Goal: Find specific page/section: Find specific page/section

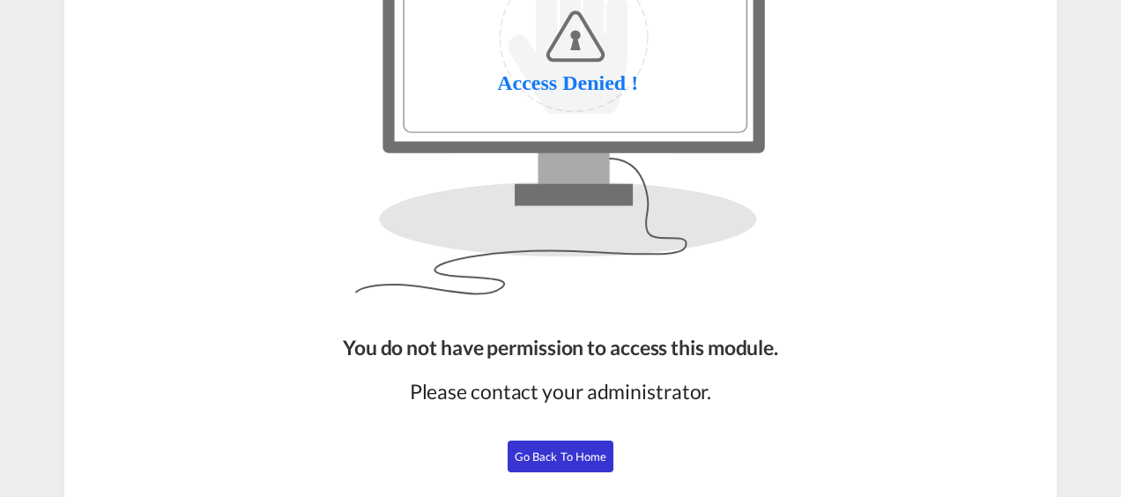
scroll to position [252, 0]
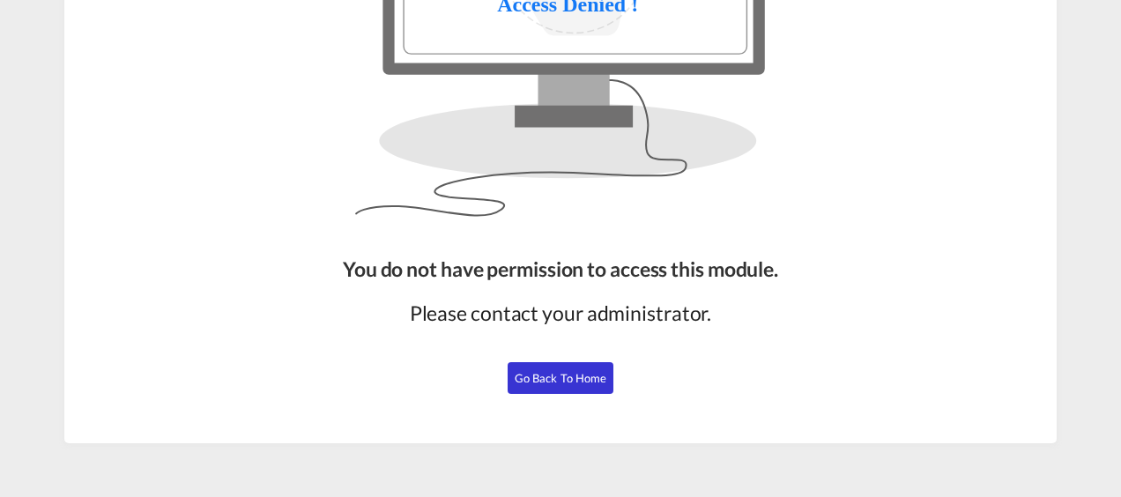
click at [571, 402] on div "You do not have permission to access this module. Please contact your administr…" at bounding box center [561, 342] width 450 height 189
click at [573, 390] on button "Go Back to Home" at bounding box center [561, 378] width 106 height 32
